Goal: Task Accomplishment & Management: Use online tool/utility

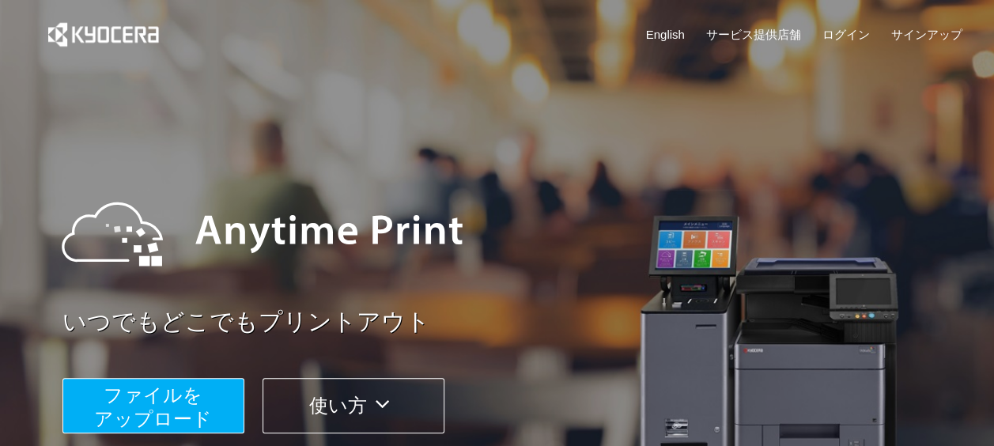
click at [177, 392] on span "ファイルを ​​アップロード" at bounding box center [153, 406] width 118 height 45
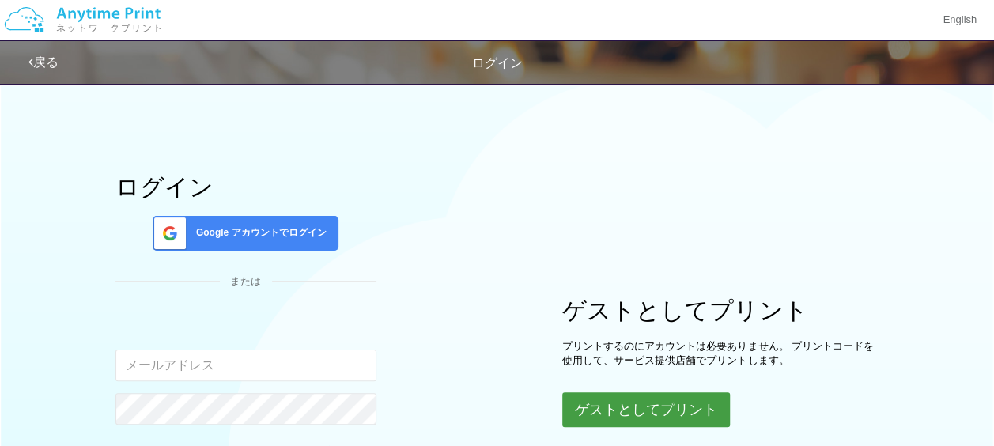
click at [613, 401] on button "ゲストとしてプリント" at bounding box center [646, 409] width 168 height 35
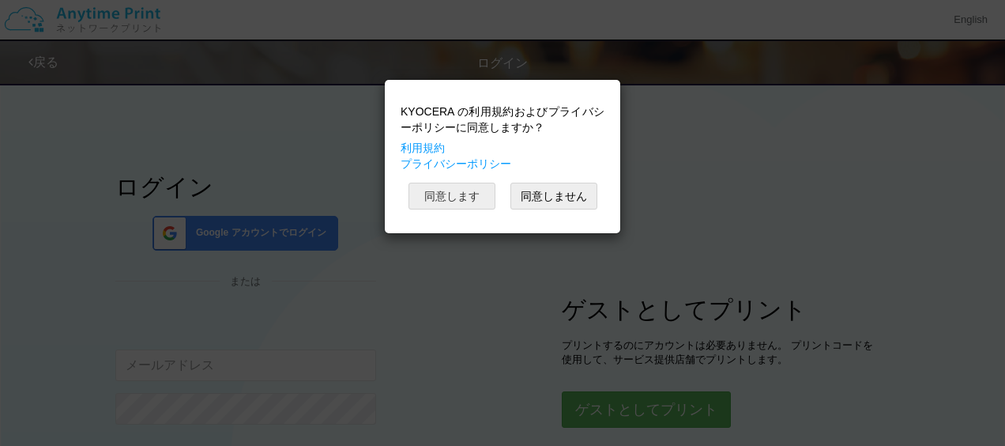
click at [459, 190] on button "同意します" at bounding box center [452, 196] width 87 height 27
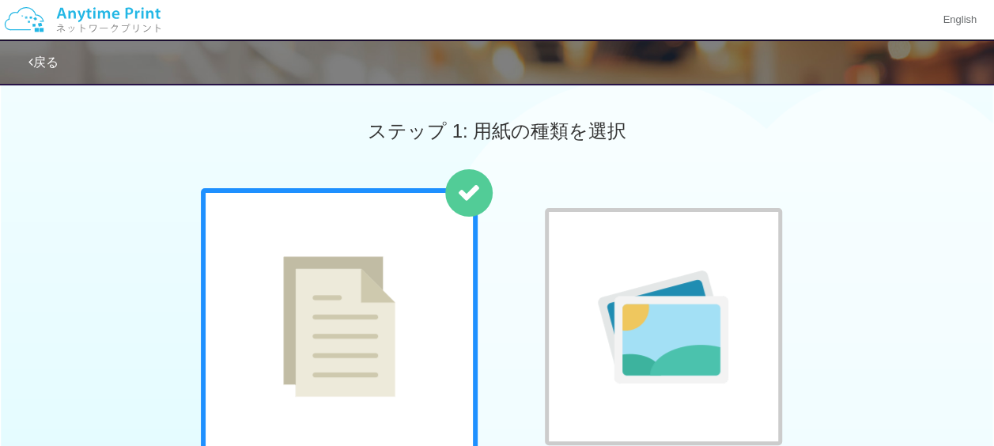
click at [385, 278] on img at bounding box center [339, 326] width 112 height 141
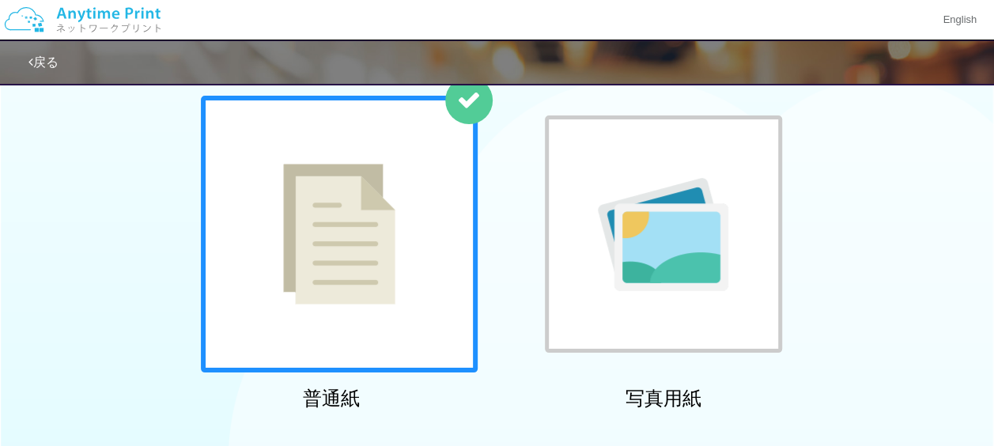
scroll to position [91, 0]
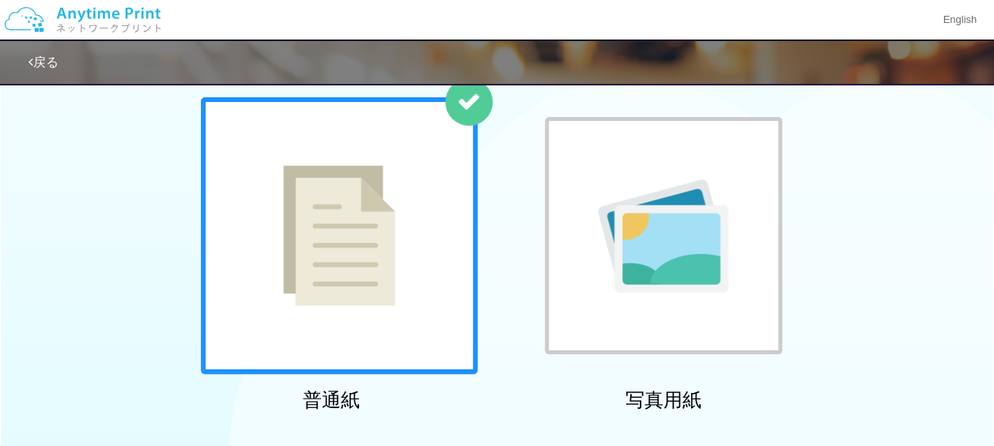
click at [356, 262] on img at bounding box center [339, 235] width 112 height 141
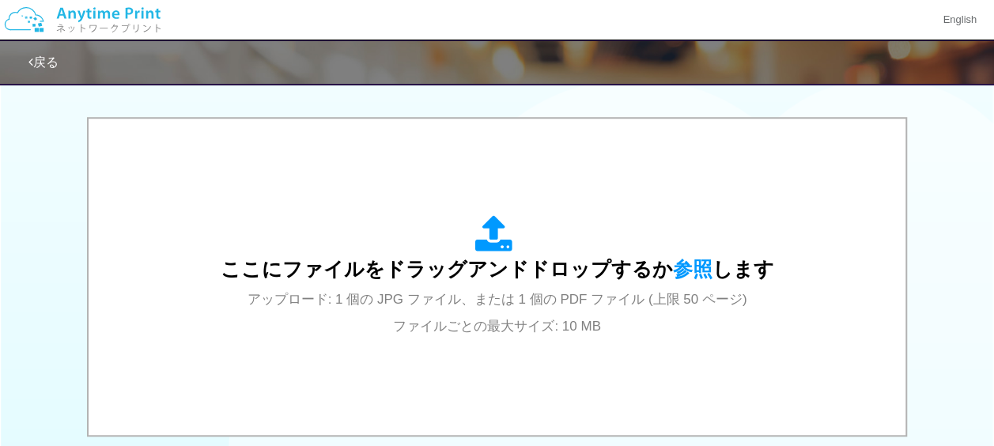
scroll to position [486, 0]
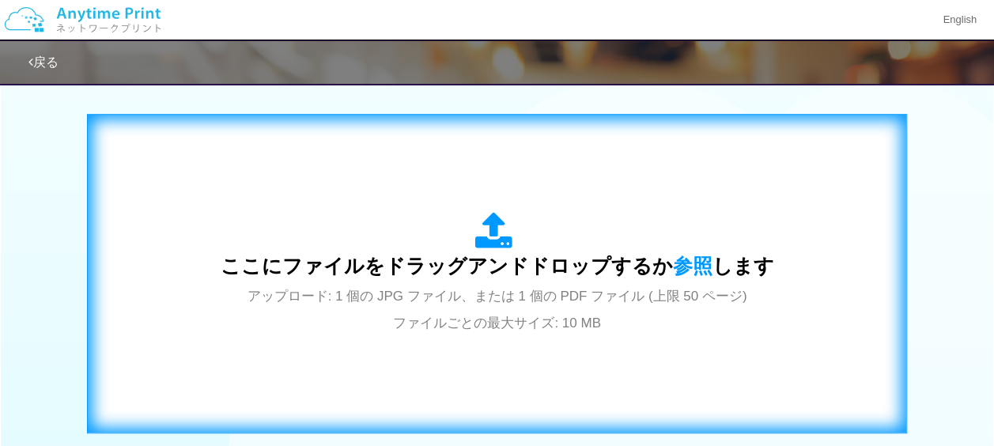
click at [609, 282] on div "ここにファイルをドラッグアンドドロップするか 参照 します アップロード: 1 個の JPG ファイル、または 1 個の PDF ファイル (上限 50 ペー…" at bounding box center [497, 273] width 553 height 123
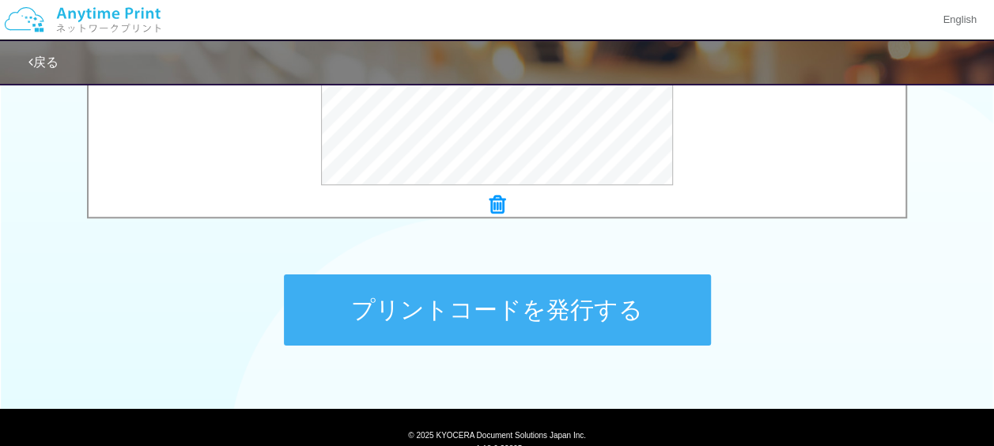
scroll to position [756, 0]
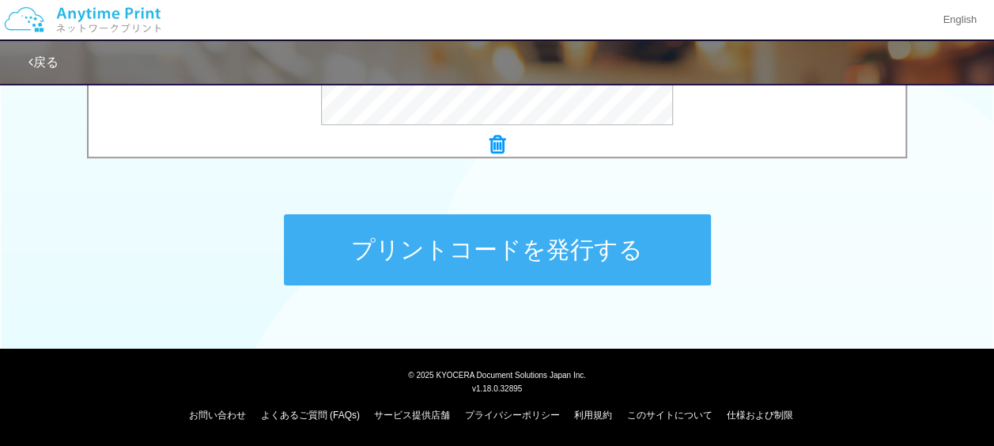
click at [506, 258] on button "プリントコードを発行する" at bounding box center [497, 249] width 427 height 71
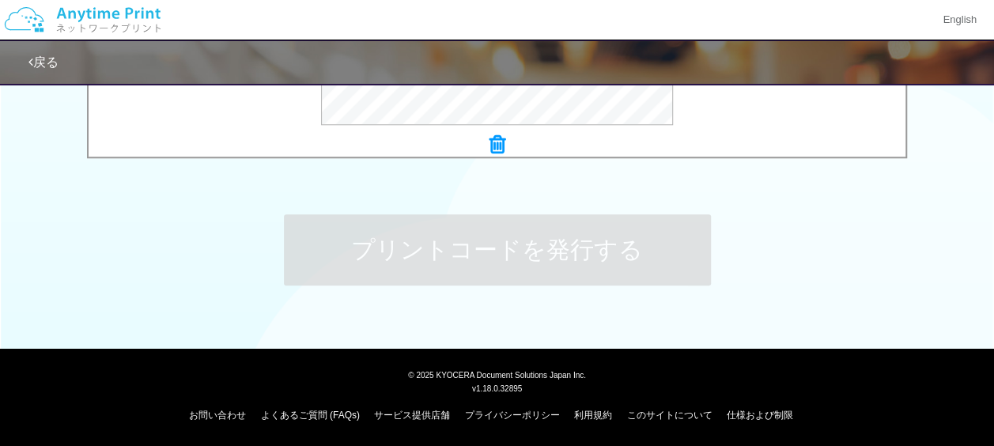
scroll to position [0, 0]
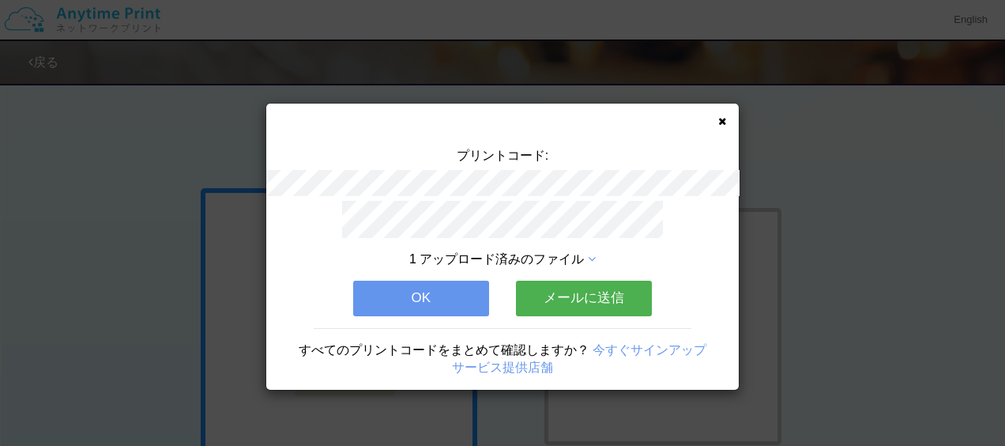
click at [433, 302] on button "OK" at bounding box center [421, 298] width 136 height 35
